Goal: Task Accomplishment & Management: Use online tool/utility

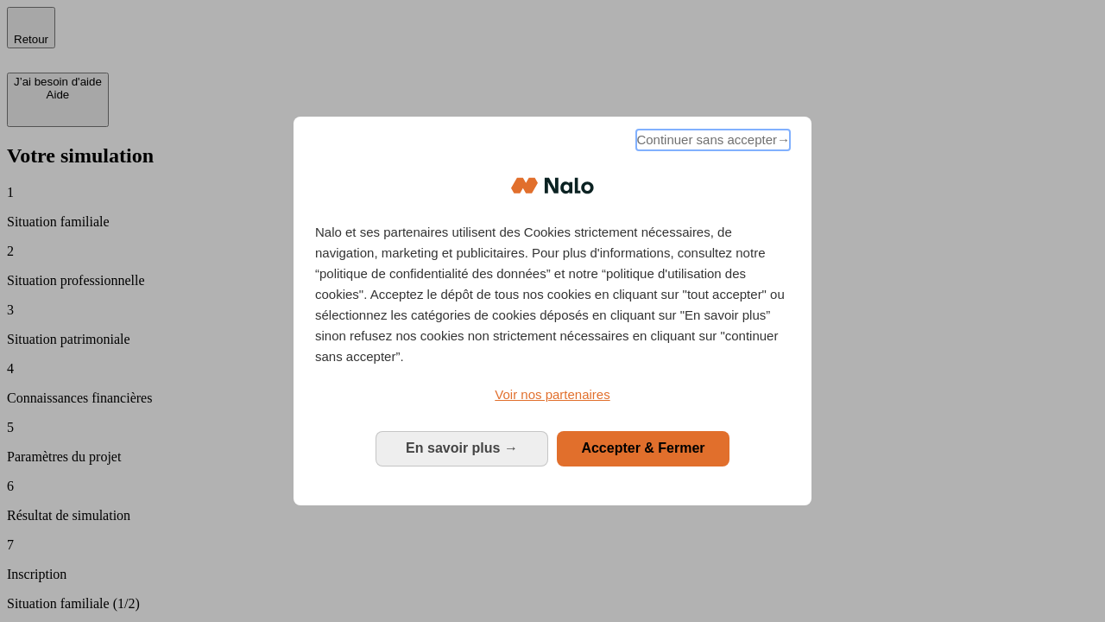
click at [711, 142] on span "Continuer sans accepter →" at bounding box center [713, 140] width 154 height 21
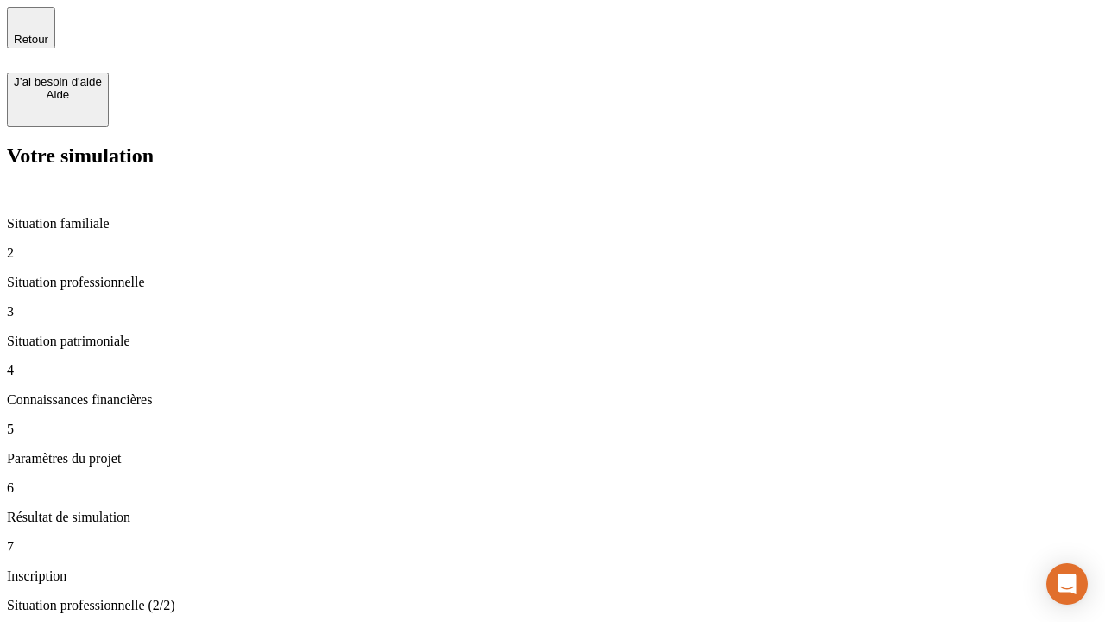
type input "30 000"
